Goal: Register for event/course

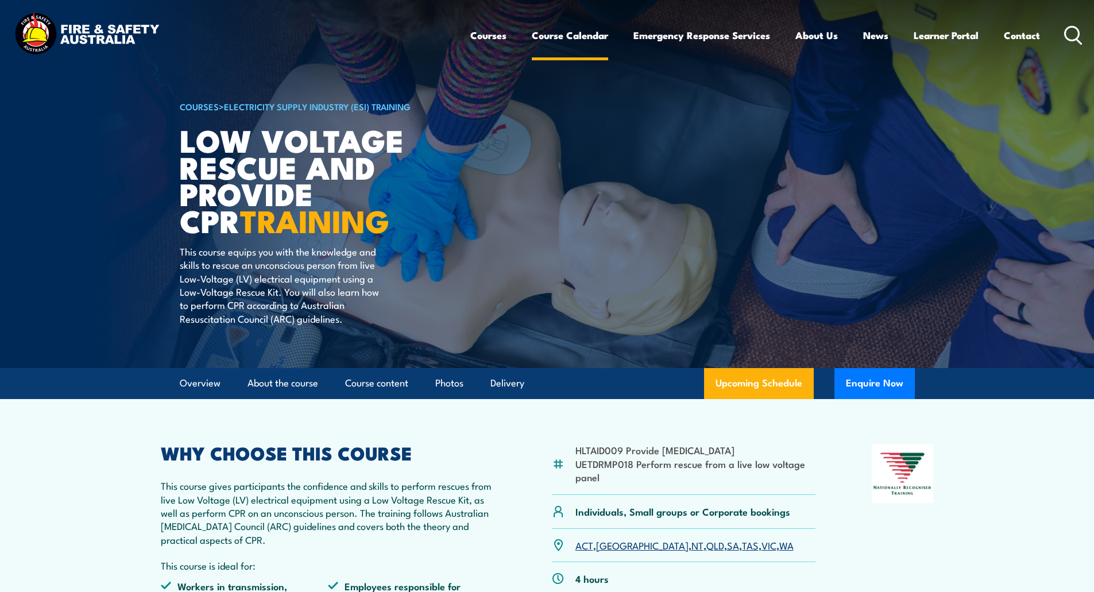
click at [545, 37] on link "Course Calendar" at bounding box center [570, 35] width 76 height 30
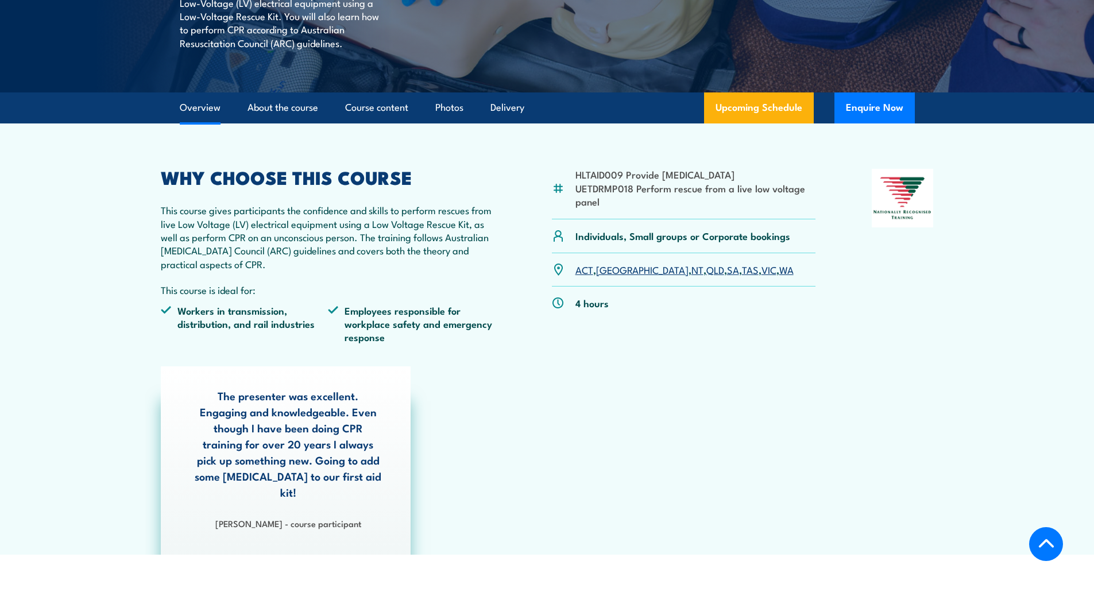
scroll to position [287, 0]
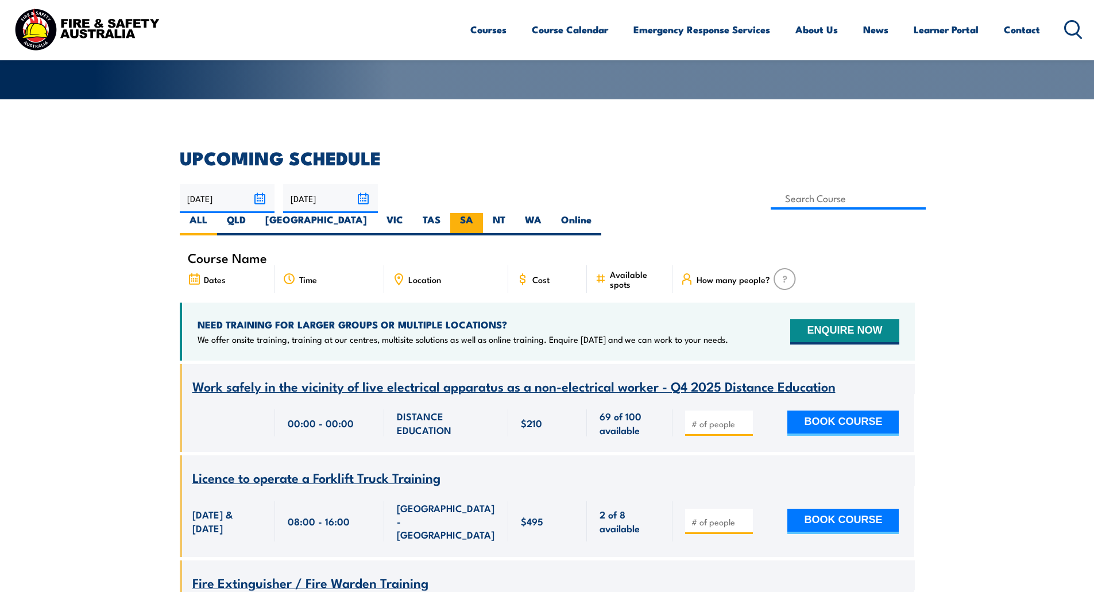
click at [483, 213] on label "SA" at bounding box center [466, 224] width 33 height 22
click at [481, 213] on input "SA" at bounding box center [476, 216] width 7 height 7
radio input "true"
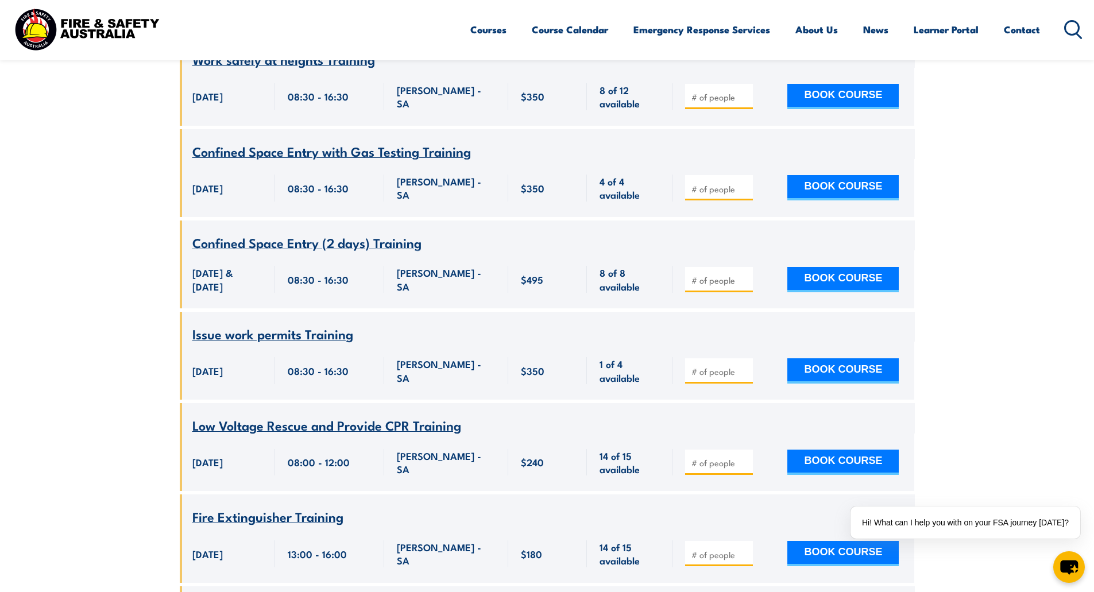
scroll to position [3422, 0]
